Goal: Information Seeking & Learning: Compare options

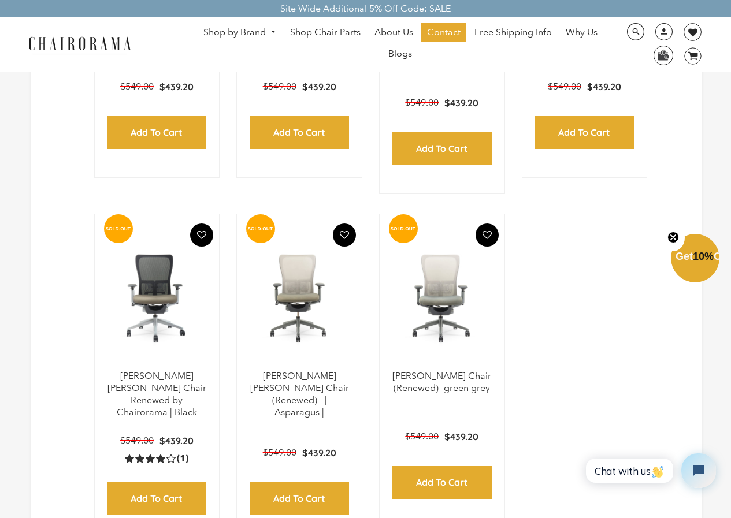
click at [221, 25] on link "Shop by Brand" at bounding box center [240, 33] width 84 height 18
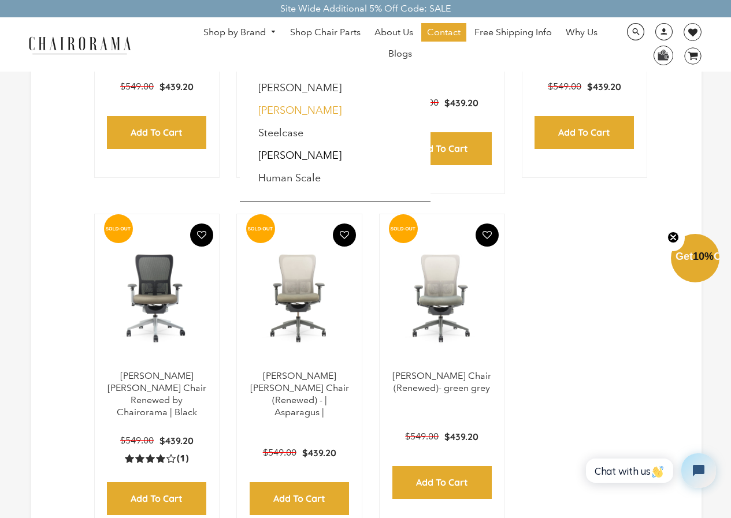
click at [310, 117] on link "[PERSON_NAME]" at bounding box center [299, 110] width 83 height 13
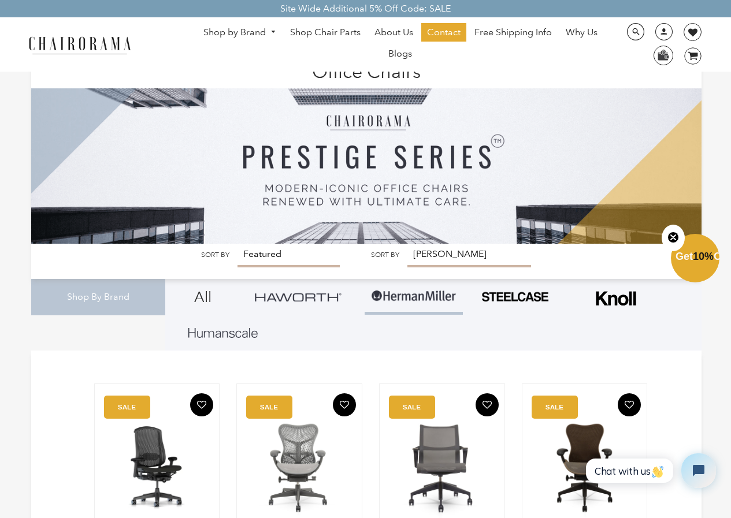
click at [261, 25] on link "Shop by Brand" at bounding box center [240, 33] width 84 height 18
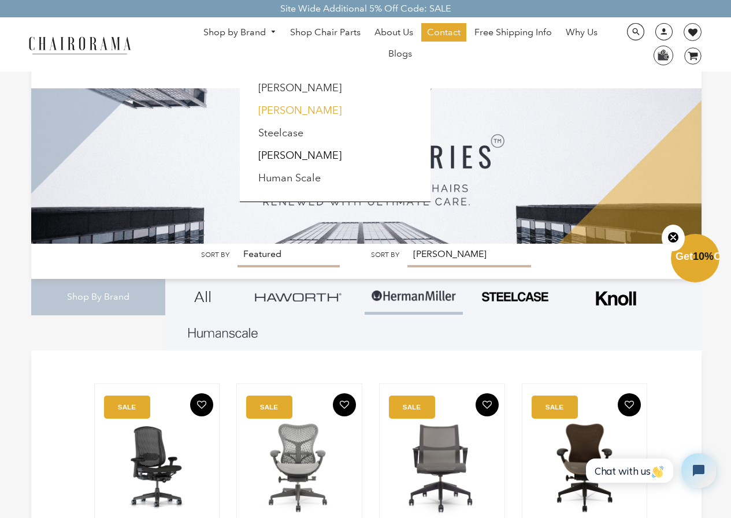
click at [299, 110] on link "[PERSON_NAME]" at bounding box center [299, 110] width 83 height 13
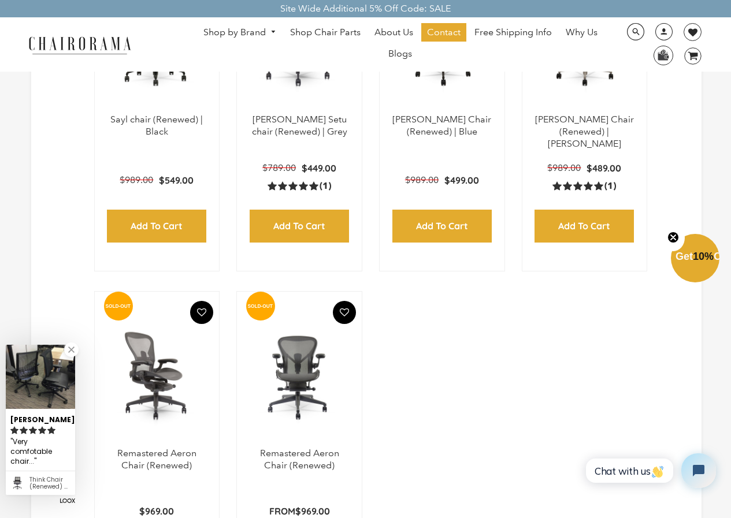
scroll to position [1329, 0]
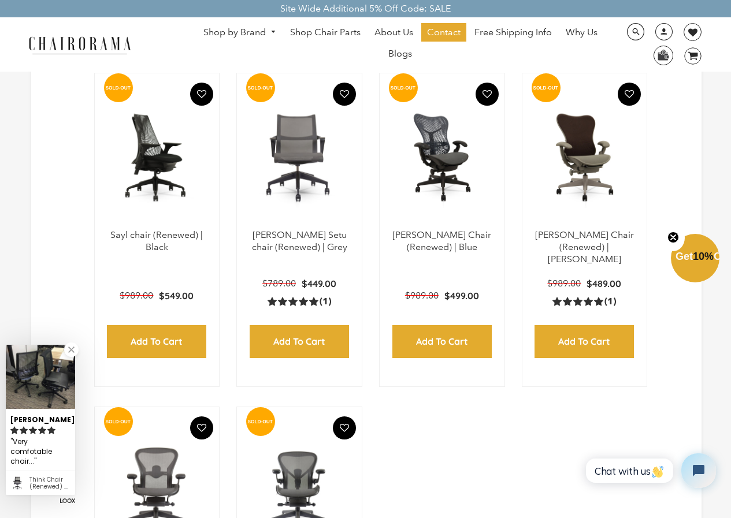
click at [161, 179] on img at bounding box center [157, 157] width 102 height 144
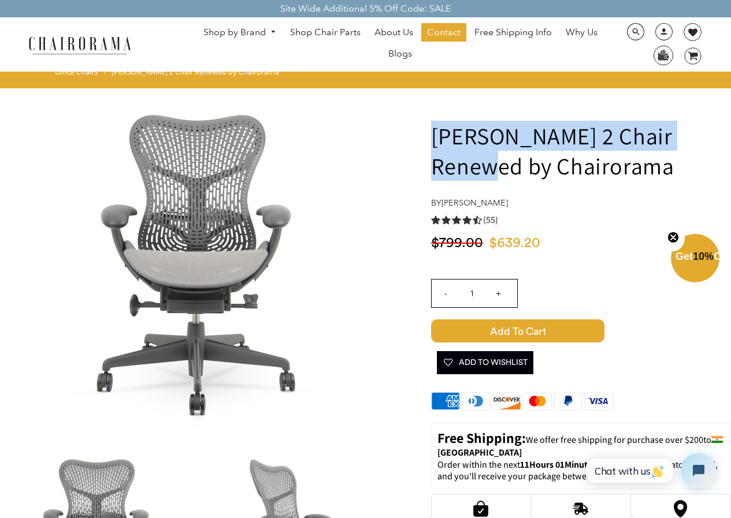
drag, startPoint x: 709, startPoint y: 142, endPoint x: 432, endPoint y: 140, distance: 276.8
click at [432, 140] on h1 "[PERSON_NAME] 2 Chair Renewed by Chairorama" at bounding box center [581, 151] width 300 height 60
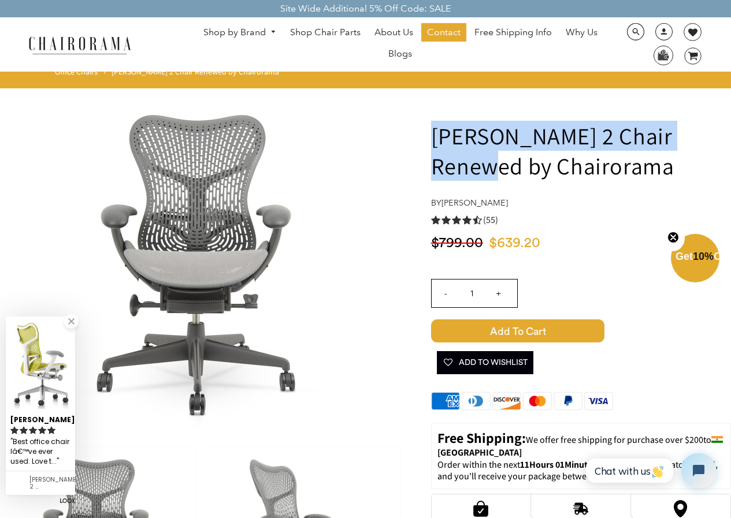
copy h1 "Herman Miller Mirra 2 Chair"
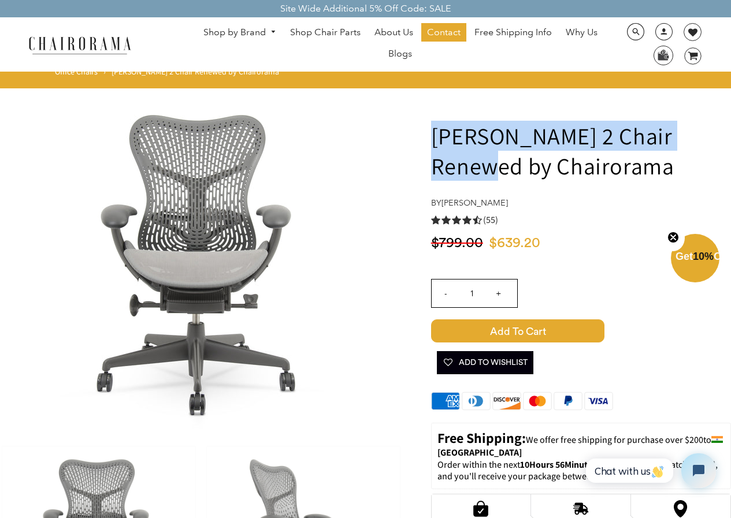
click at [229, 25] on link "Shop by Brand" at bounding box center [240, 33] width 84 height 18
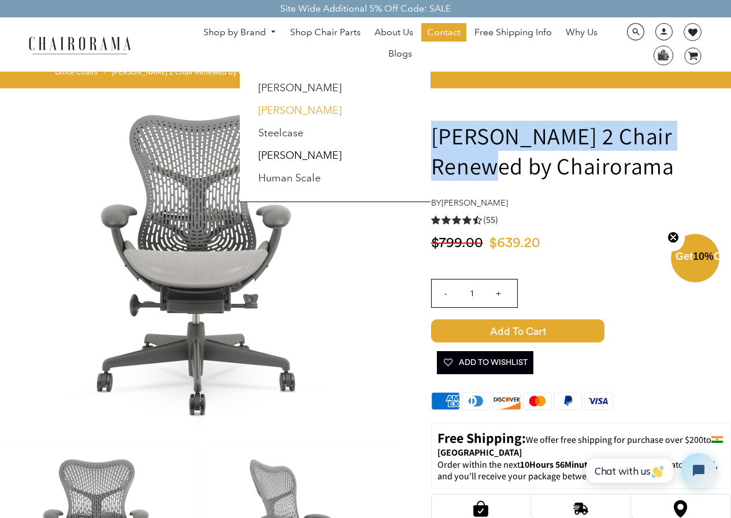
click at [289, 110] on link "[PERSON_NAME]" at bounding box center [299, 110] width 83 height 13
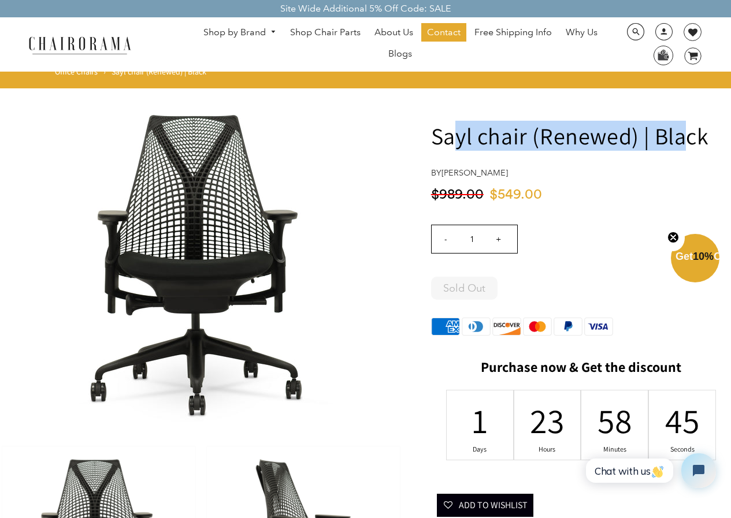
drag, startPoint x: 686, startPoint y: 137, endPoint x: 445, endPoint y: 128, distance: 240.5
click at [448, 129] on h1 "Sayl chair (Renewed) | Black" at bounding box center [581, 136] width 300 height 30
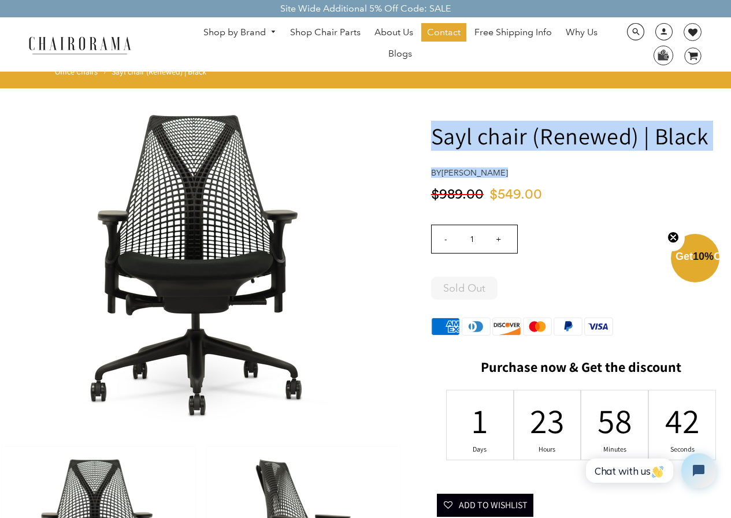
drag, startPoint x: 424, startPoint y: 119, endPoint x: 739, endPoint y: 169, distance: 318.8
click at [716, 146] on h1 "Sayl chair (Renewed) | Black" at bounding box center [581, 136] width 300 height 30
drag, startPoint x: 714, startPoint y: 135, endPoint x: 429, endPoint y: 124, distance: 285.1
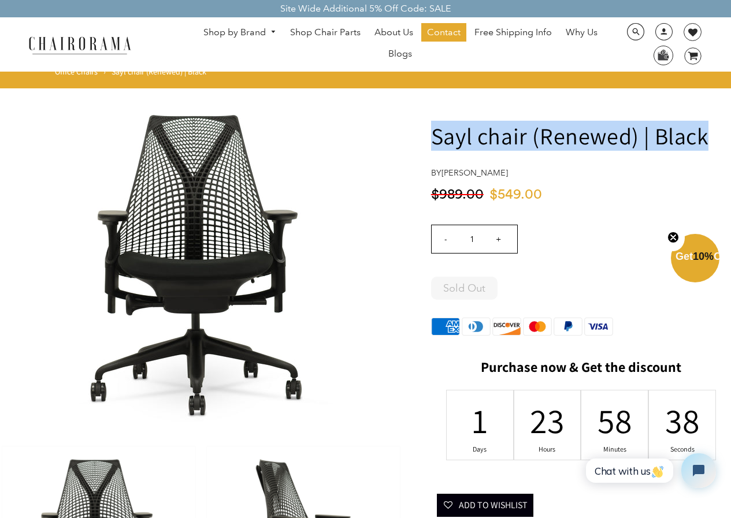
copy h1 "Sayl chair (Renewed) | Black"
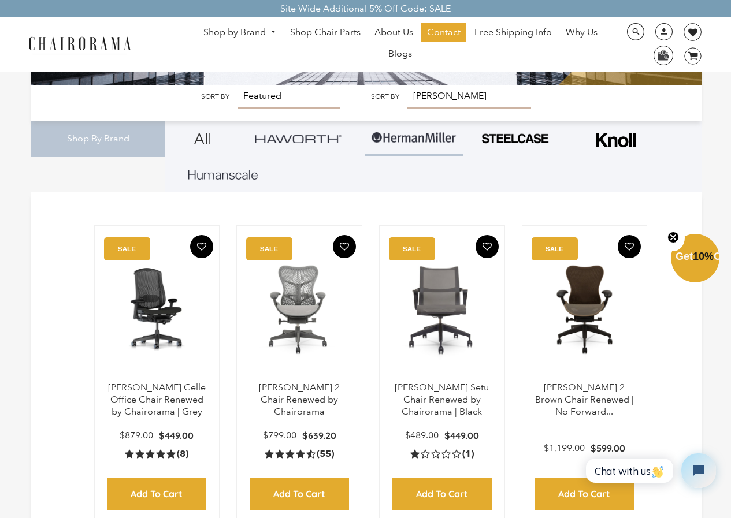
scroll to position [231, 0]
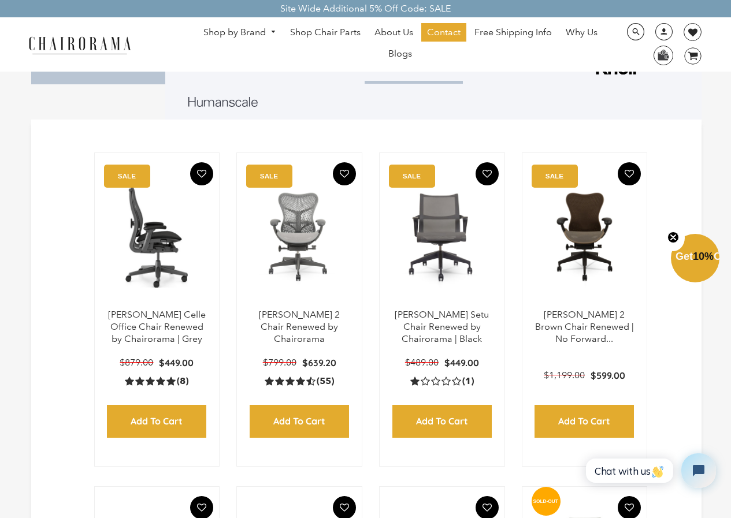
click at [144, 249] on img at bounding box center [157, 237] width 102 height 144
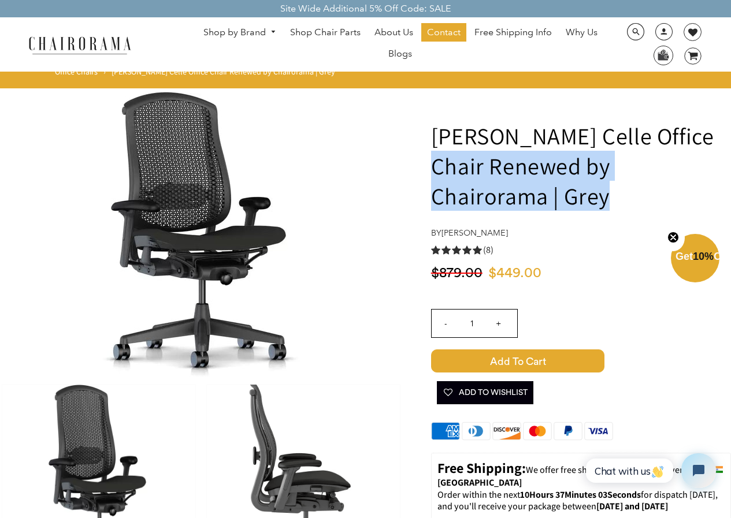
drag, startPoint x: 488, startPoint y: 194, endPoint x: 434, endPoint y: 172, distance: 58.6
click at [434, 172] on h1 "[PERSON_NAME] Celle Office Chair Renewed by Chairorama | Grey" at bounding box center [581, 166] width 300 height 90
click at [470, 168] on h1 "[PERSON_NAME] Celle Office Chair Renewed by Chairorama | Grey" at bounding box center [581, 166] width 300 height 90
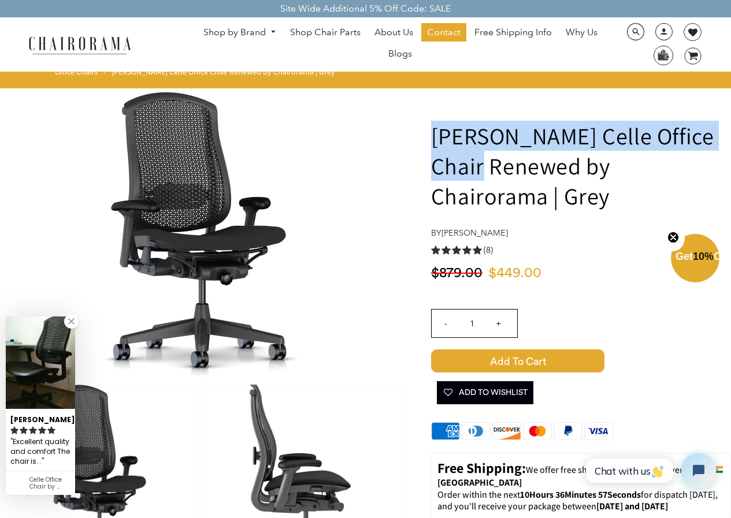
drag, startPoint x: 483, startPoint y: 164, endPoint x: 435, endPoint y: 117, distance: 67.4
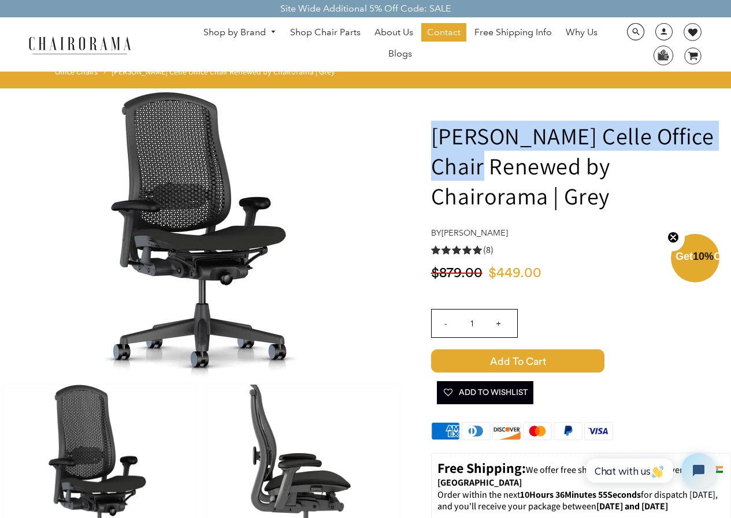
copy h1 "Herman Miller Celle Office Chair"
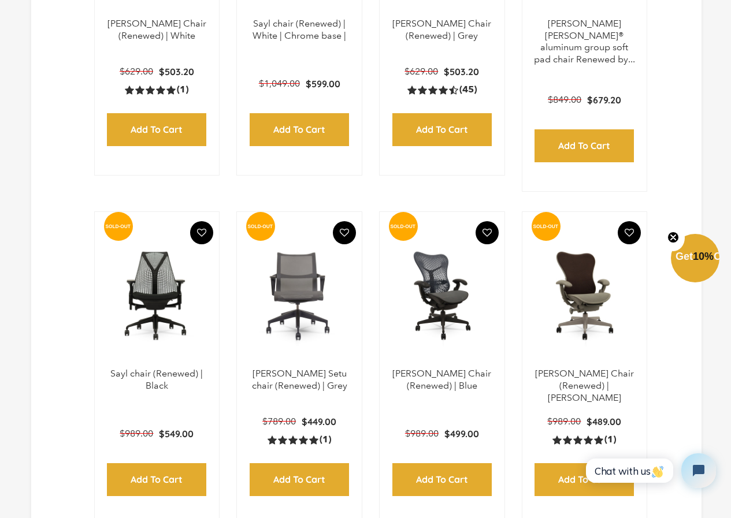
scroll to position [1098, 0]
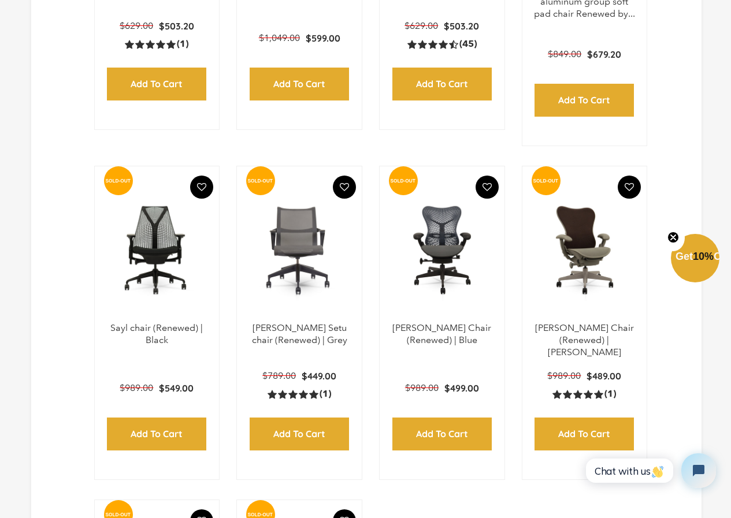
click at [428, 283] on img at bounding box center [442, 250] width 102 height 144
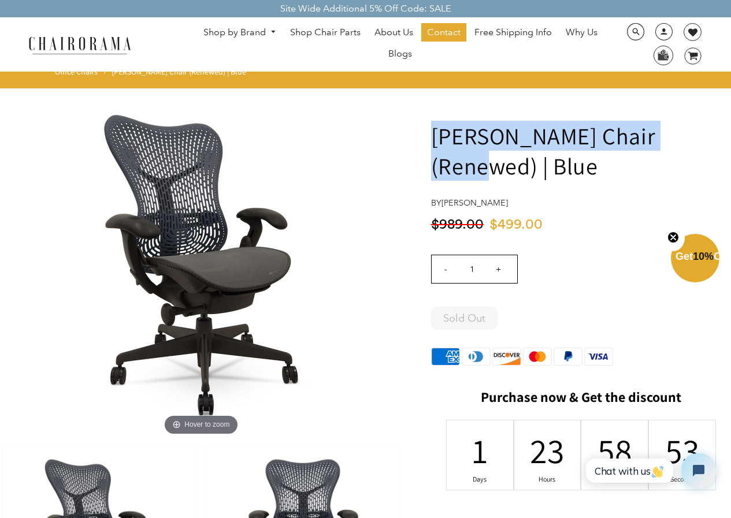
drag, startPoint x: 688, startPoint y: 125, endPoint x: 412, endPoint y: 145, distance: 276.4
drag, startPoint x: 603, startPoint y: 168, endPoint x: 435, endPoint y: 138, distance: 171.3
click at [435, 138] on h1 "[PERSON_NAME] Chair (Renewed) | Blue" at bounding box center [581, 151] width 300 height 60
click at [487, 143] on h1 "[PERSON_NAME] Chair (Renewed) | Blue" at bounding box center [581, 151] width 300 height 60
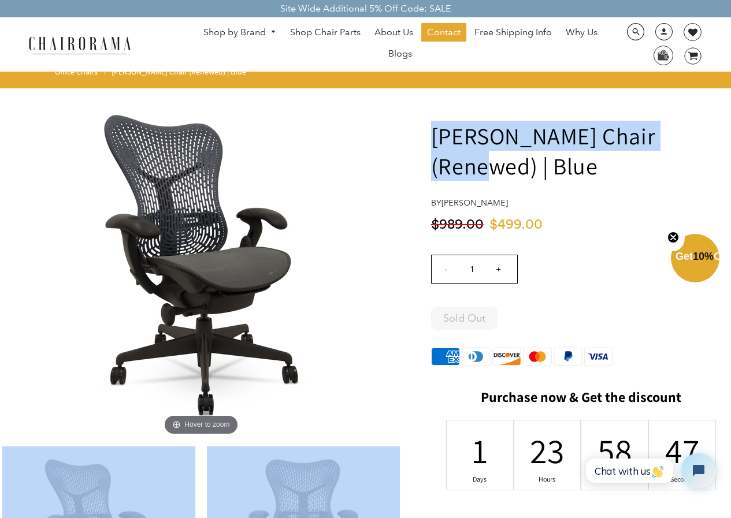
drag, startPoint x: 689, startPoint y: 133, endPoint x: 389, endPoint y: 122, distance: 300.7
click at [480, 133] on h1 "Herman Miller Mirra Chair (Renewed) | Blue" at bounding box center [581, 151] width 300 height 60
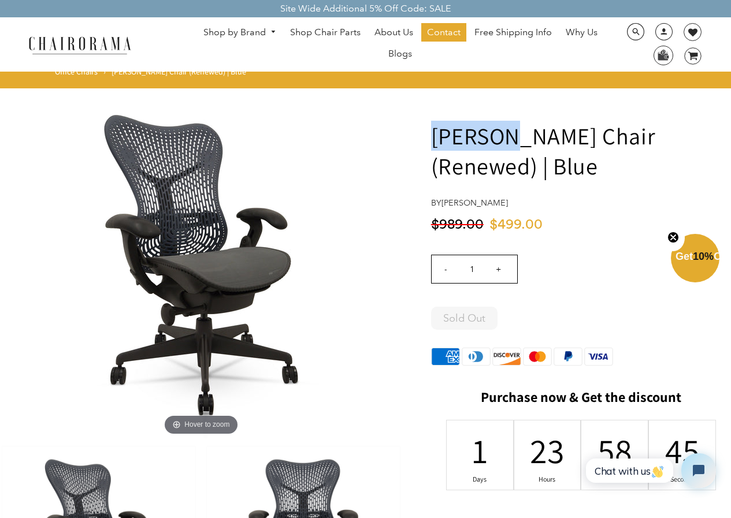
click at [480, 133] on h1 "Herman Miller Mirra Chair (Renewed) | Blue" at bounding box center [581, 151] width 300 height 60
click at [450, 139] on h1 "Herman Miller Mirra Chair (Renewed) | Blue" at bounding box center [581, 151] width 300 height 60
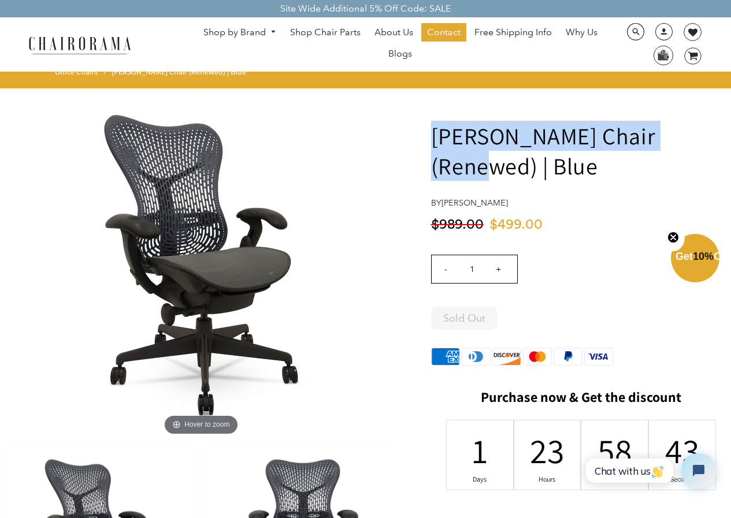
drag, startPoint x: 432, startPoint y: 138, endPoint x: 707, endPoint y: 126, distance: 275.3
click at [707, 126] on h1 "Herman Miller Mirra Chair (Renewed) | Blue" at bounding box center [581, 151] width 300 height 60
copy h1 "Herman Miller Mirra Chair"
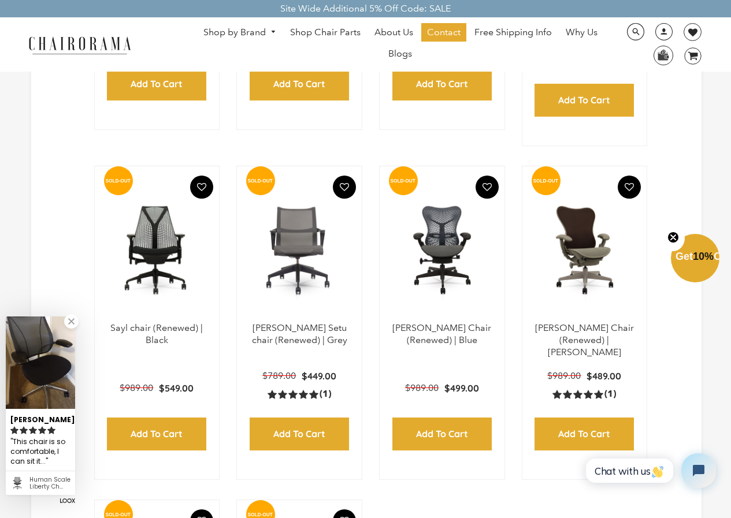
click at [437, 222] on img at bounding box center [442, 250] width 102 height 144
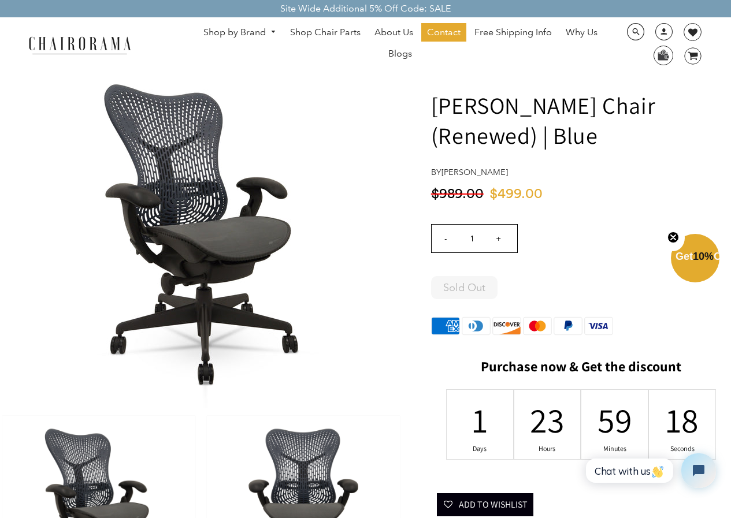
scroll to position [58, 0]
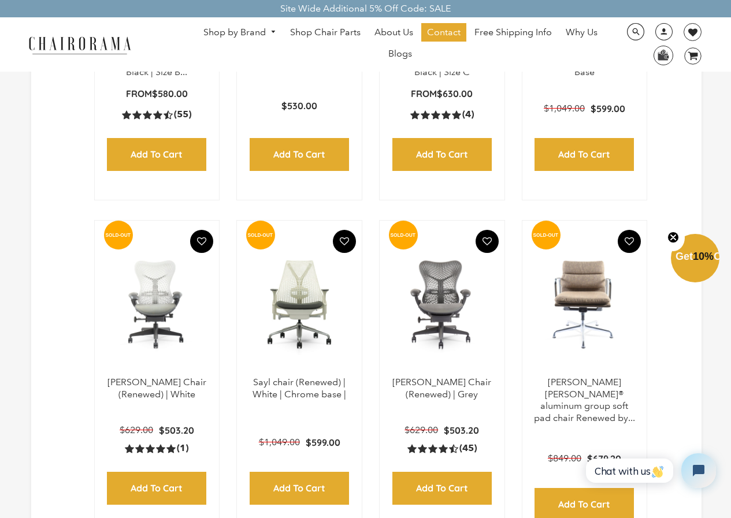
click at [451, 332] on img at bounding box center [442, 304] width 102 height 144
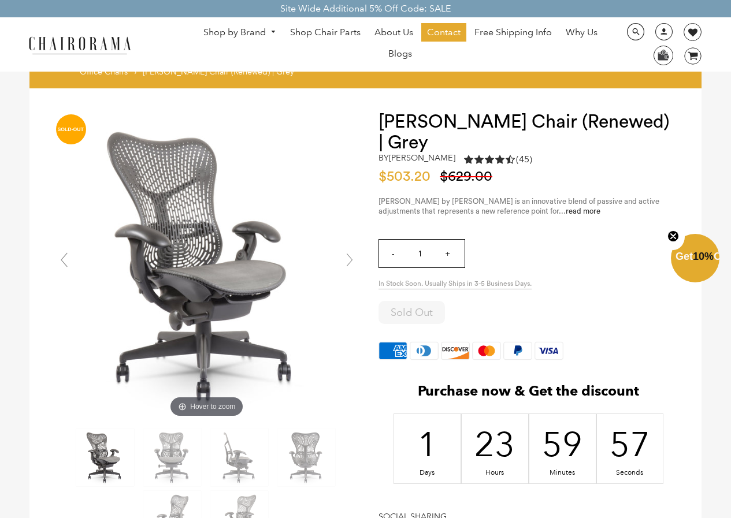
click at [105, 450] on img at bounding box center [105, 458] width 58 height 58
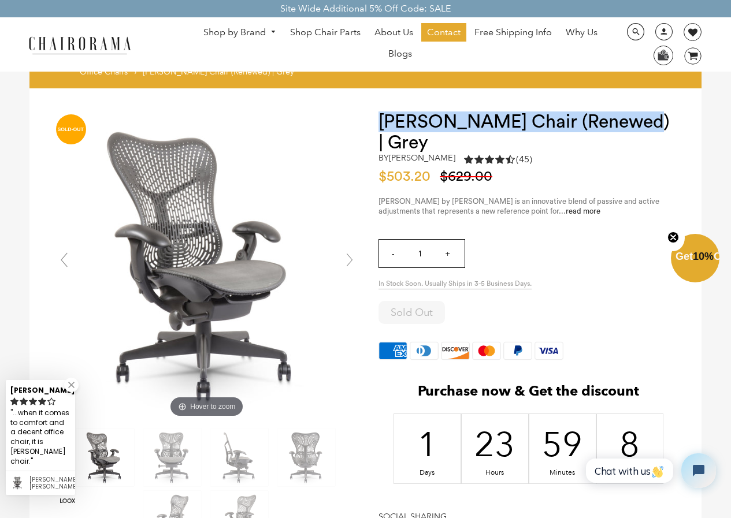
drag, startPoint x: 575, startPoint y: 125, endPoint x: 387, endPoint y: 126, distance: 187.8
click at [387, 126] on h1 "[PERSON_NAME] Chair (Renewed) | Grey" at bounding box center [528, 133] width 300 height 42
copy h1 "[PERSON_NAME] Chair (Renewed) | Grey"
